Goal: Transaction & Acquisition: Purchase product/service

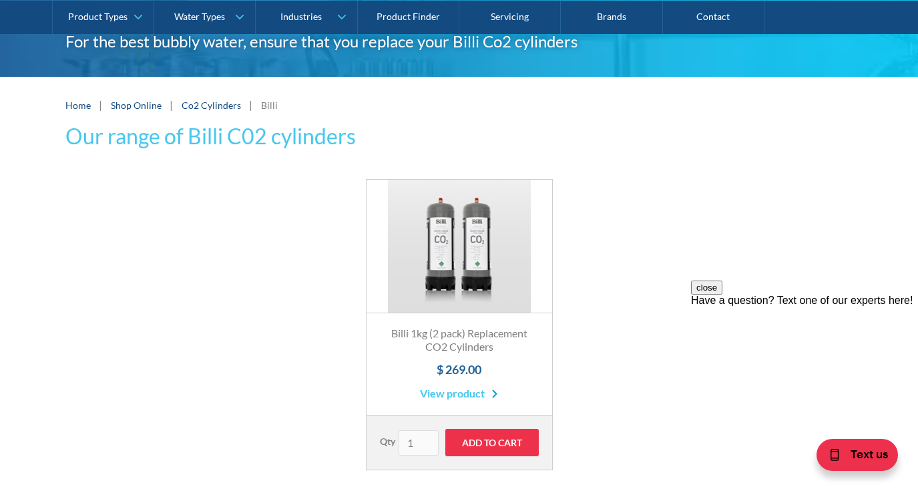
scroll to position [155, 0]
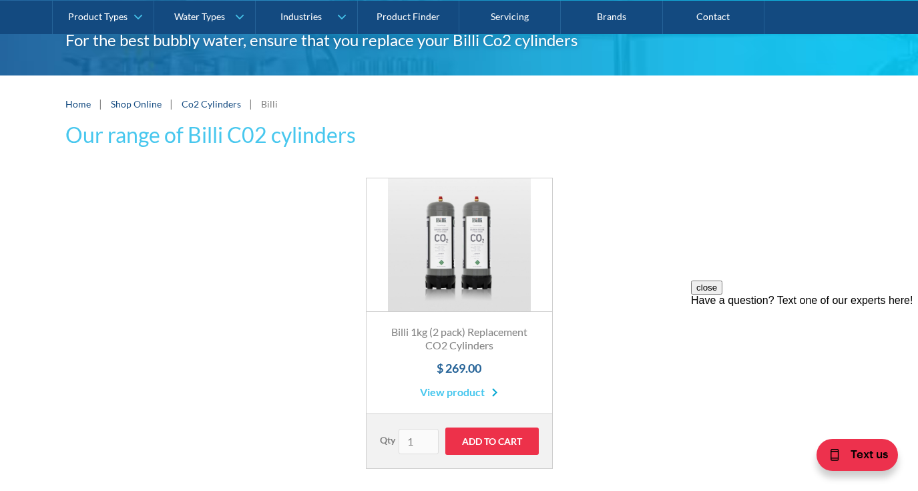
click at [436, 387] on link "View product" at bounding box center [459, 392] width 78 height 16
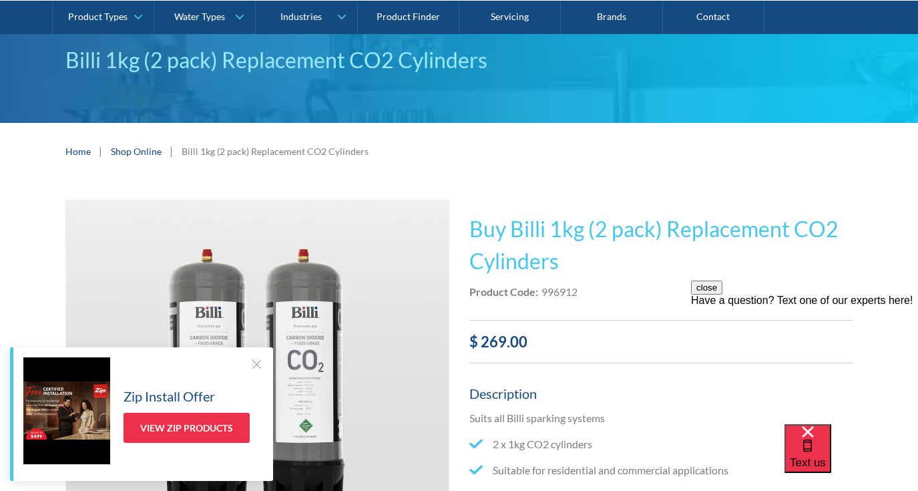
click at [400, 401] on img "open lightbox" at bounding box center [257, 378] width 383 height 356
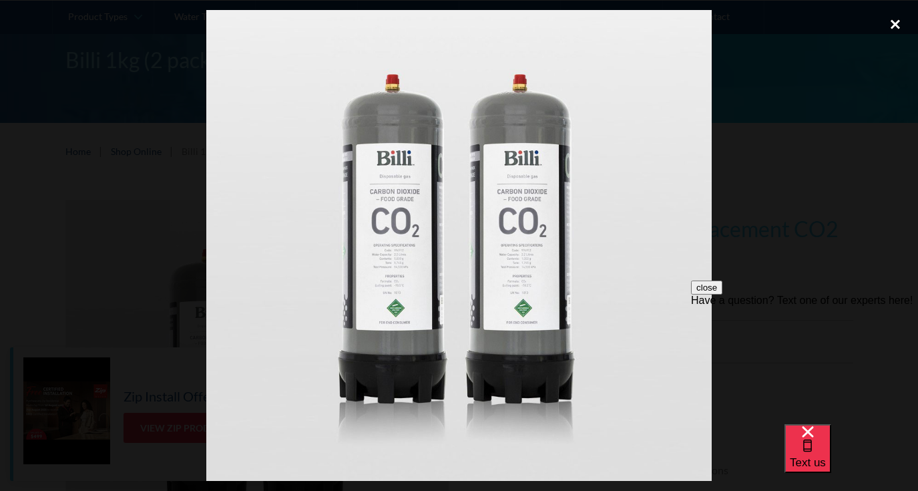
click at [900, 23] on div "close lightbox" at bounding box center [895, 24] width 45 height 29
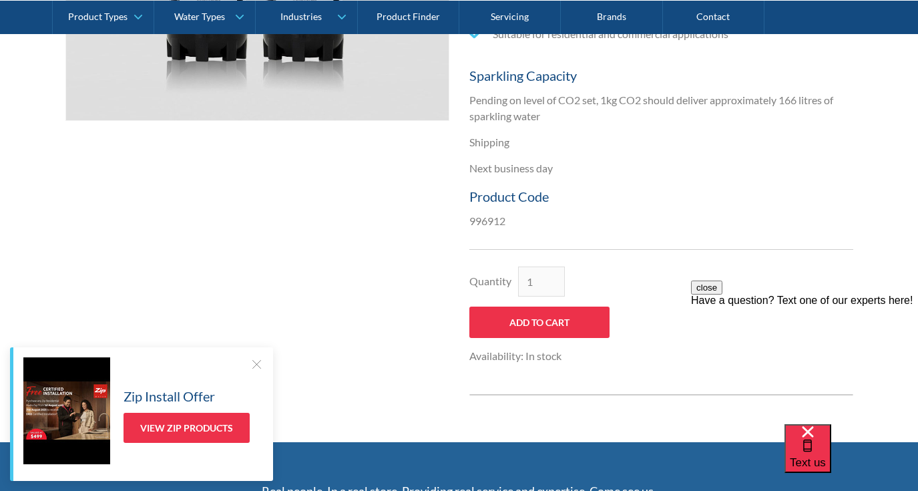
scroll to position [541, 0]
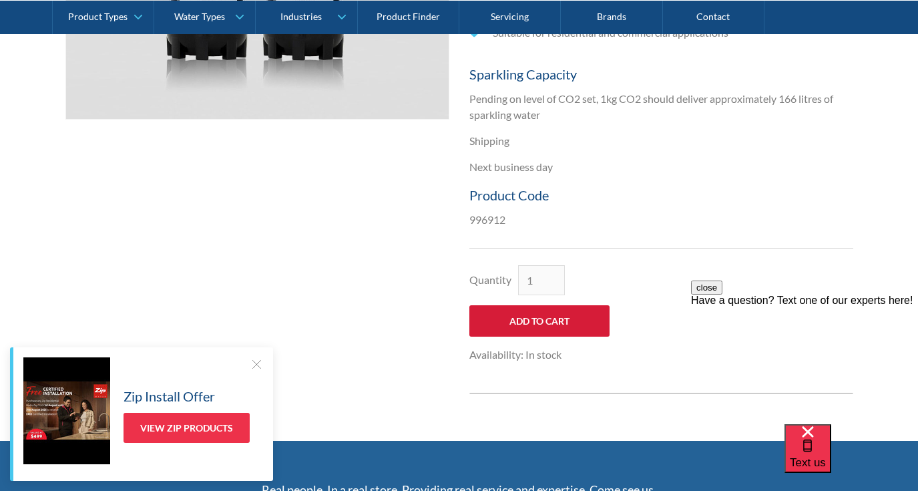
click at [581, 306] on input "Add to Cart" at bounding box center [539, 320] width 140 height 31
type input "Add to Cart"
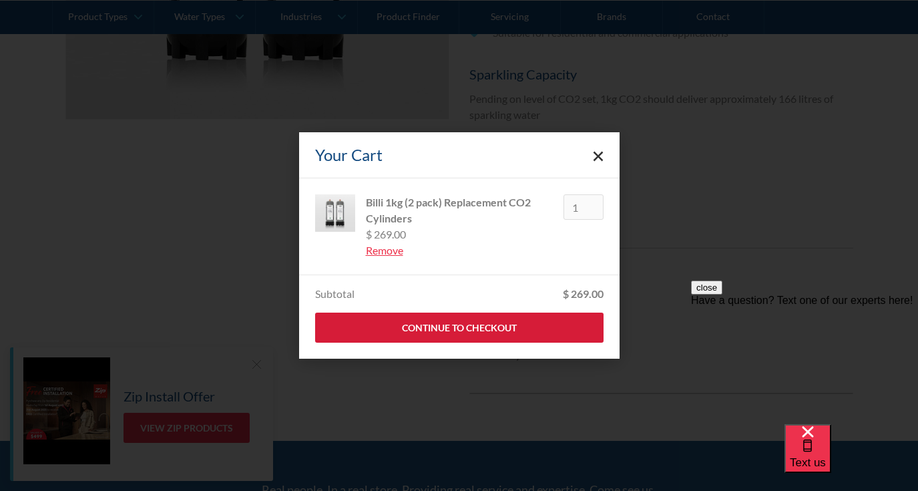
click at [559, 324] on link "Continue to Checkout" at bounding box center [459, 327] width 288 height 30
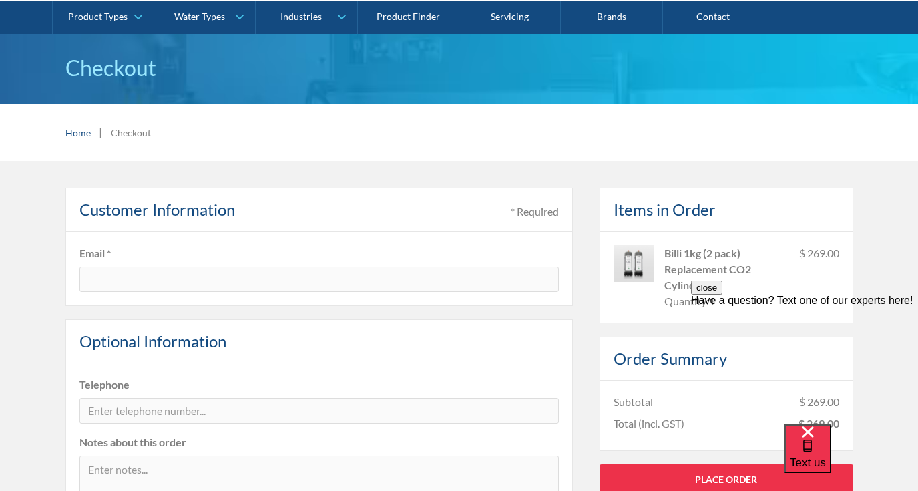
scroll to position [103, 0]
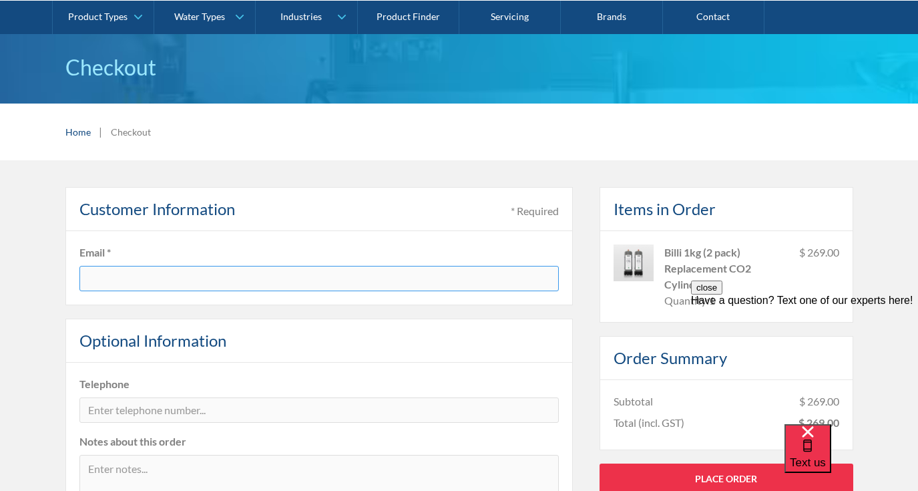
click at [364, 285] on input "text" at bounding box center [318, 278] width 479 height 25
type input "[EMAIL_ADDRESS][DOMAIN_NAME]"
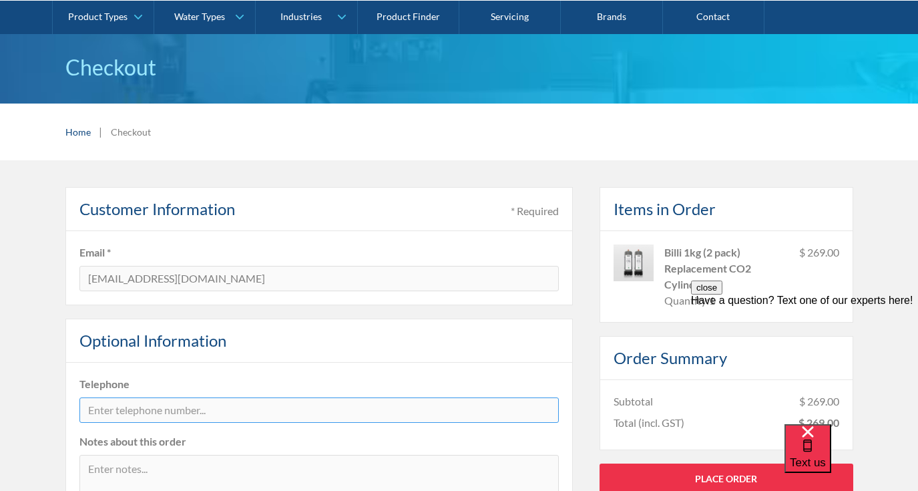
click at [252, 412] on input "tel" at bounding box center [318, 409] width 479 height 25
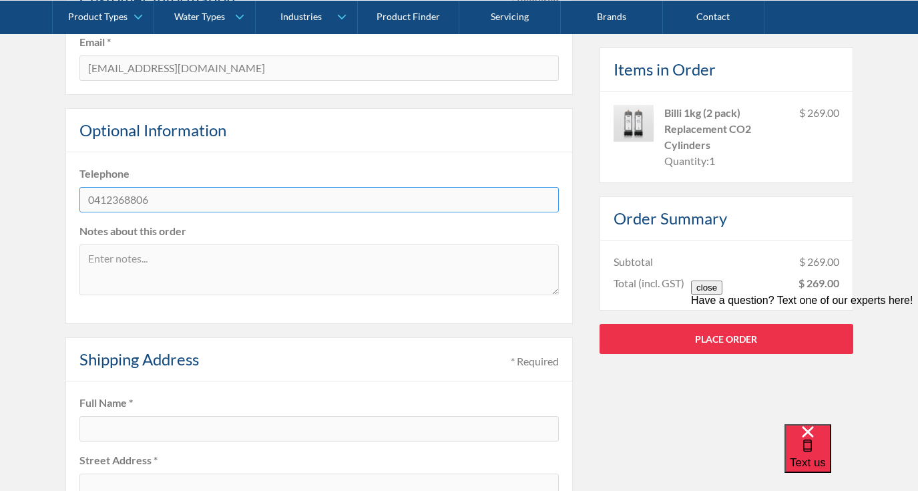
scroll to position [336, 0]
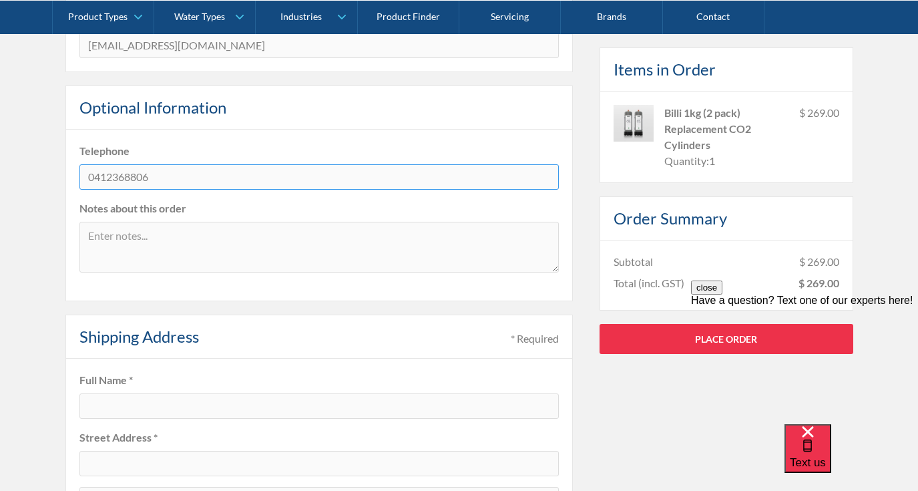
type input "0412368806"
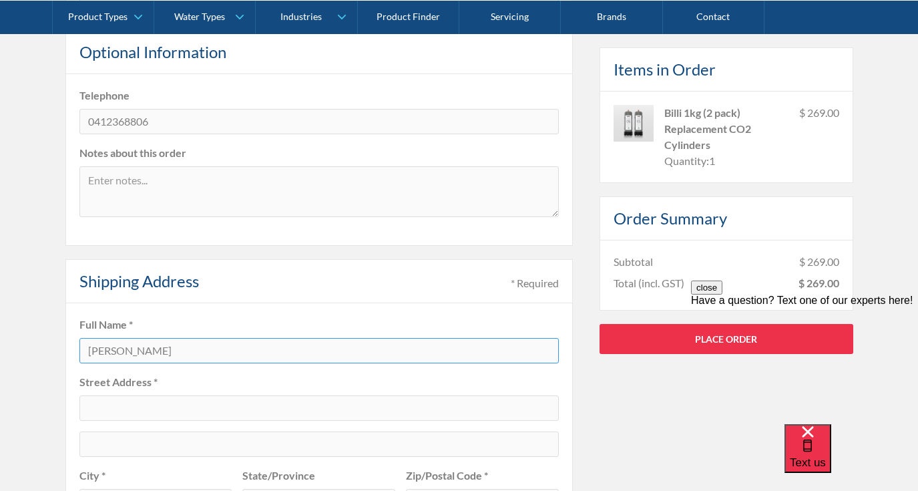
scroll to position [389, 0]
type input "[PERSON_NAME]"
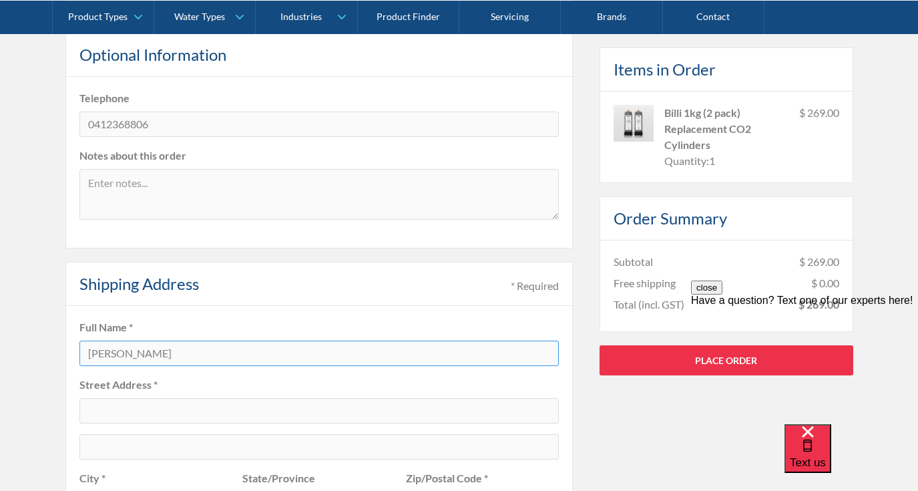
click at [158, 354] on input "Keith Rogers" at bounding box center [318, 352] width 479 height 25
click at [126, 409] on input "text" at bounding box center [318, 410] width 479 height 25
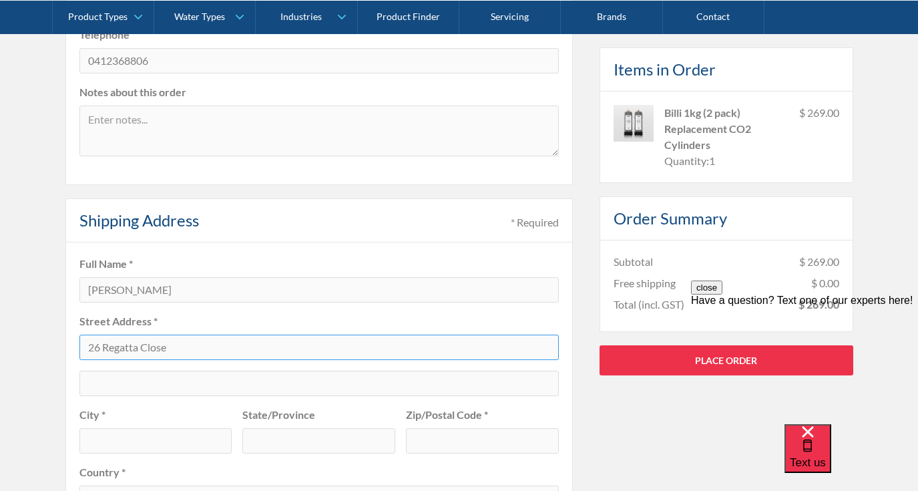
scroll to position [456, 0]
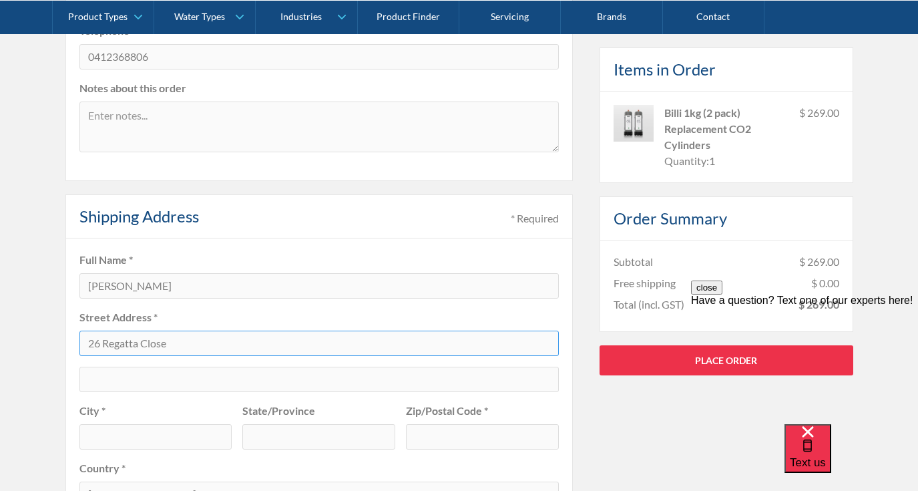
type input "26 Regatta Close"
type input "Anna Bay"
type input "NSW"
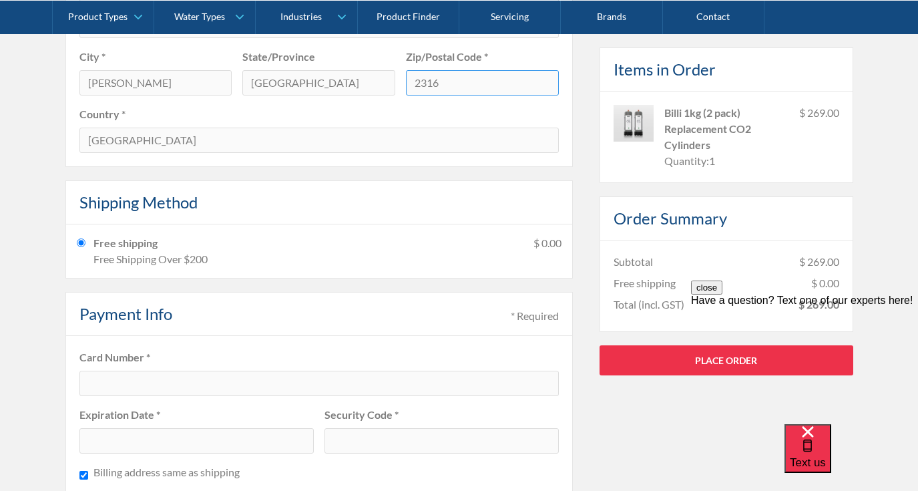
scroll to position [816, 0]
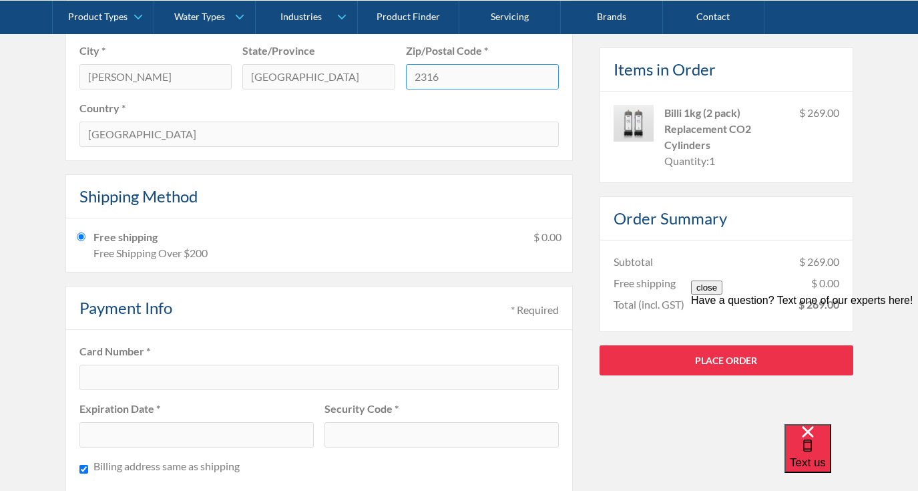
type input "2316"
click at [186, 366] on div at bounding box center [318, 376] width 479 height 25
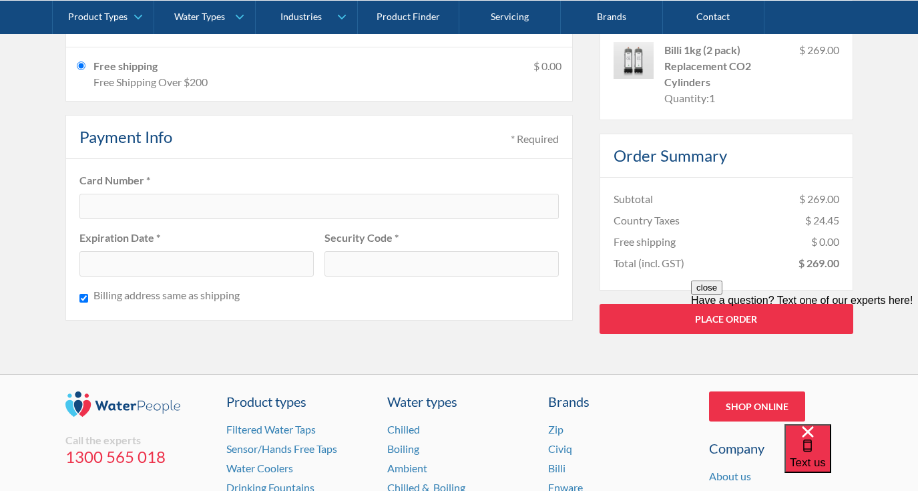
scroll to position [1013, 0]
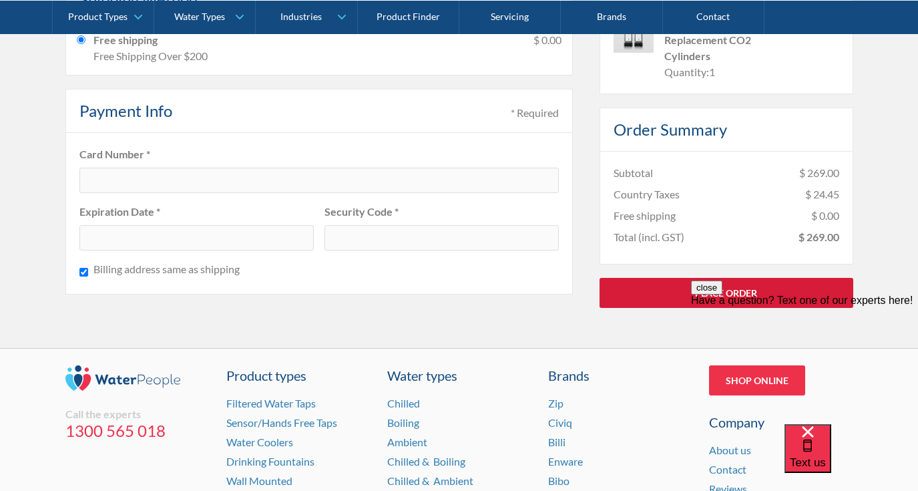
type input "Latitude One"
click at [664, 288] on link "Place Order" at bounding box center [726, 293] width 254 height 30
